Goal: Information Seeking & Learning: Stay updated

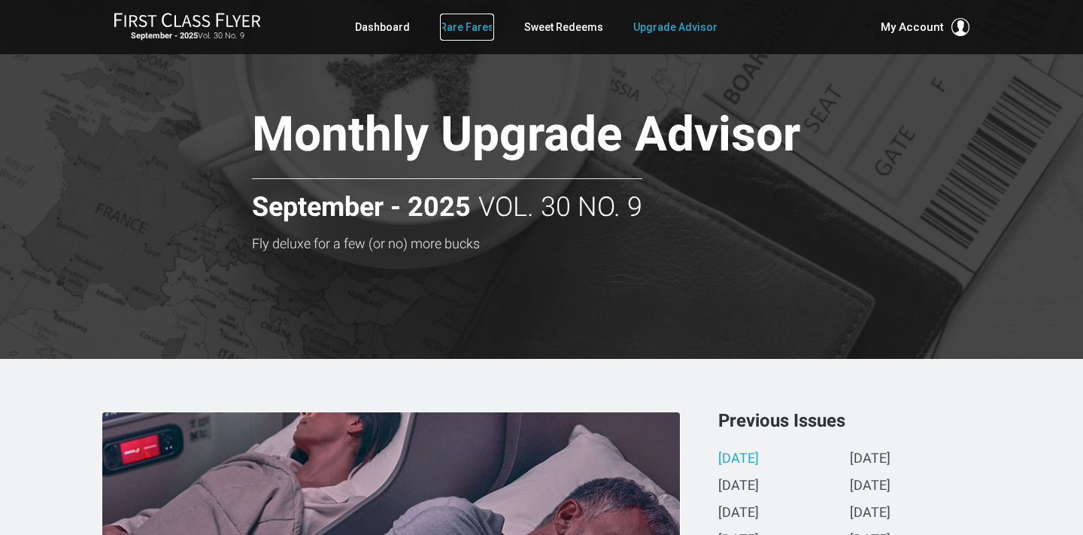
click at [475, 24] on link "Rare Fares" at bounding box center [467, 27] width 54 height 27
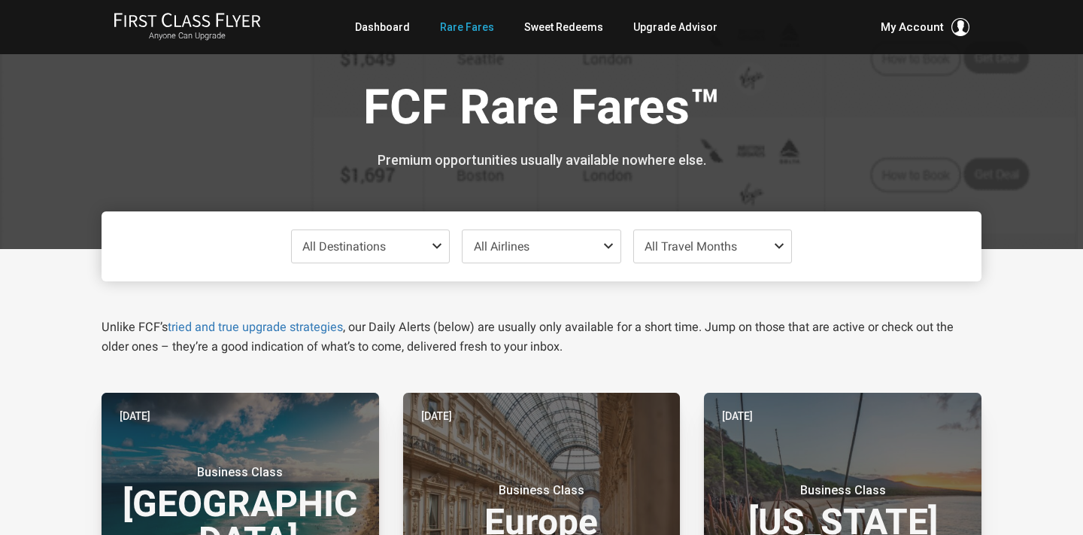
click at [390, 293] on div "Unlike FCF’s tried and true upgrade strategies , our Daily Alerts (below) are u…" at bounding box center [541, 318] width 903 height 75
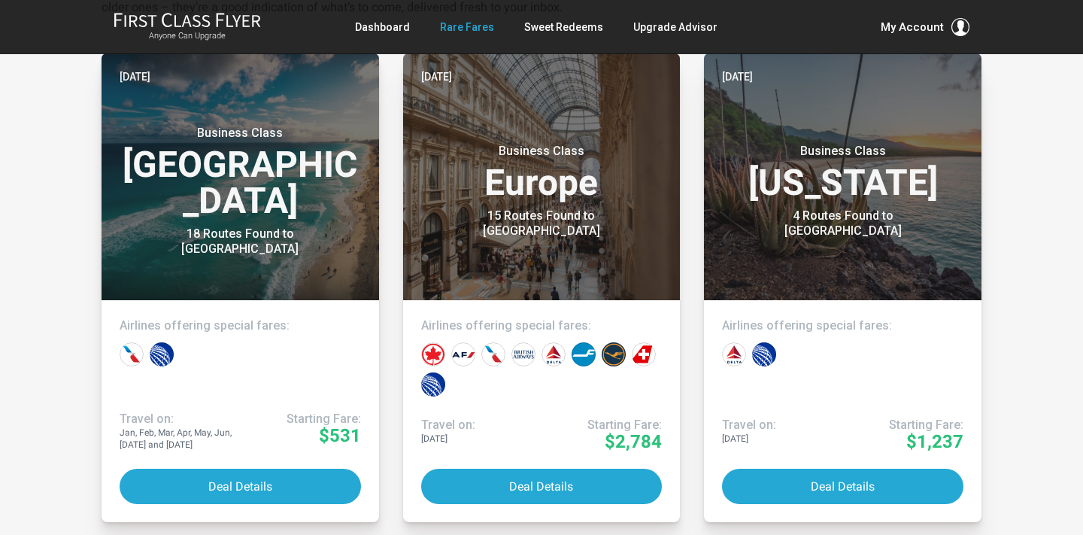
scroll to position [320, 0]
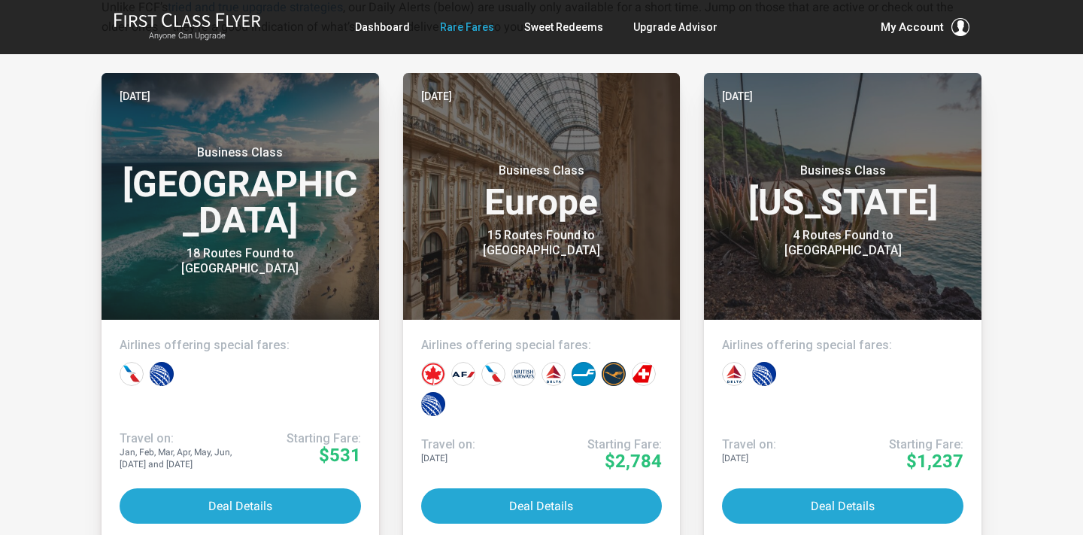
click at [393, 347] on article "Yesterday Business Class Europe 15 Routes Found to Milan Airlines offering spec…" at bounding box center [542, 307] width 302 height 469
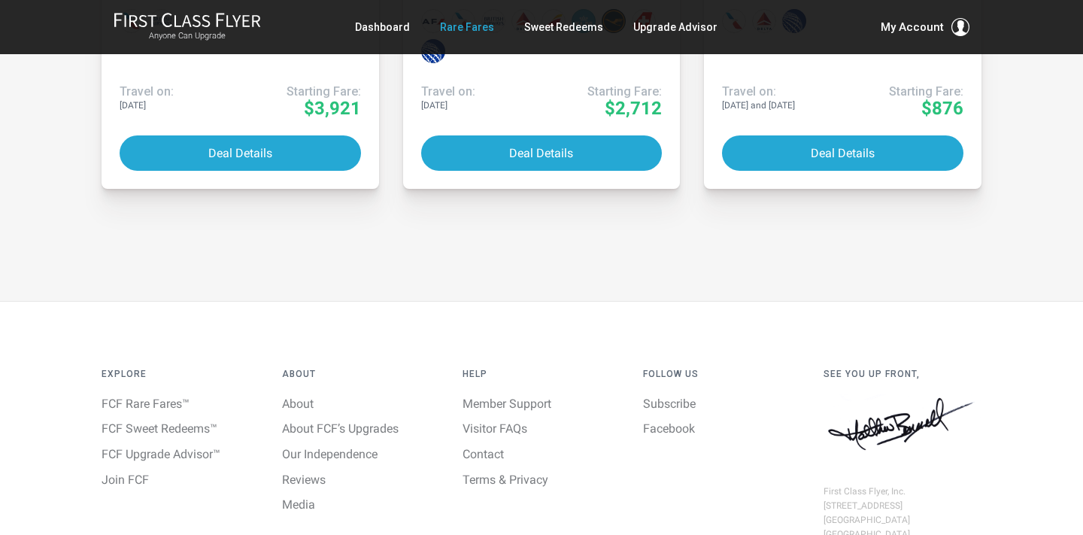
scroll to position [4135, 0]
